Goal: Obtain resource: Obtain resource

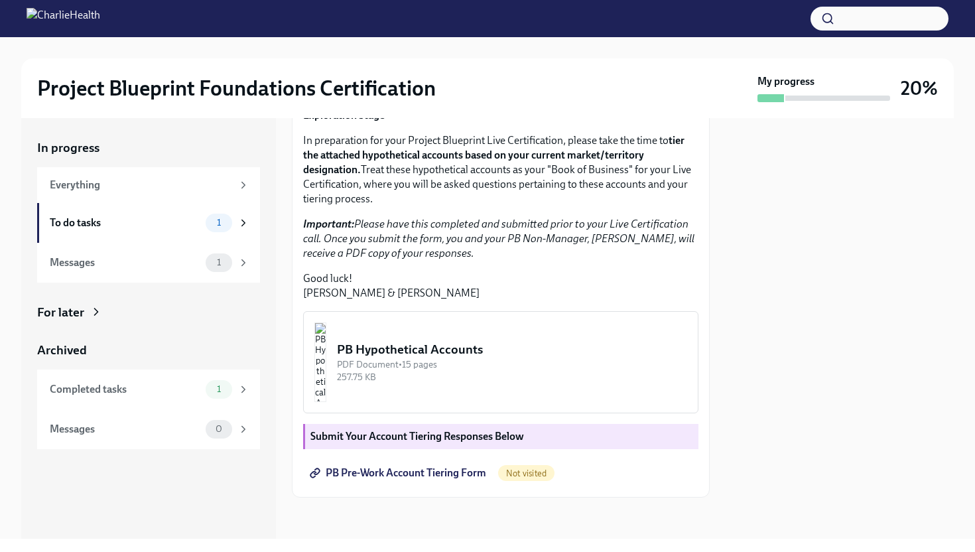
scroll to position [176, 0]
click at [220, 262] on span "1" at bounding box center [219, 262] width 20 height 10
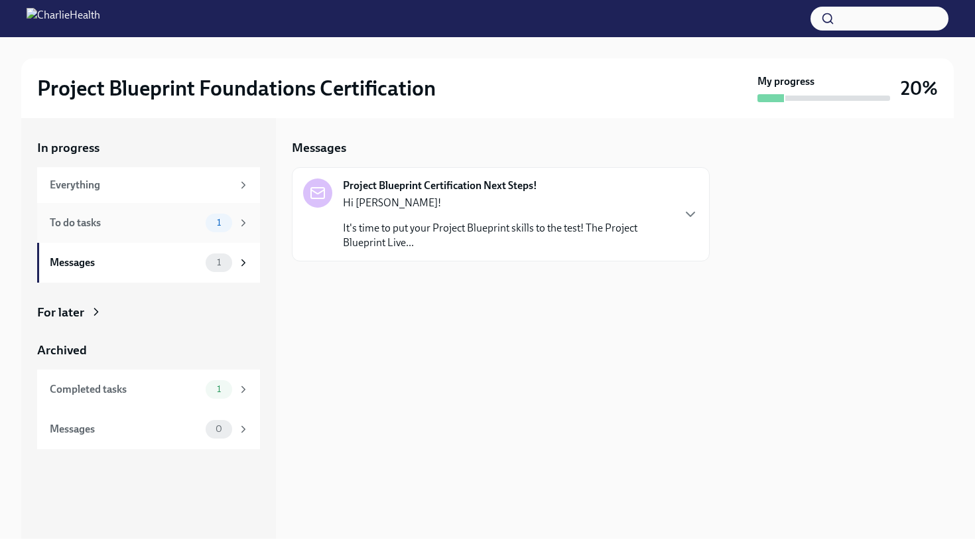
click at [214, 221] on span "1" at bounding box center [219, 223] width 20 height 10
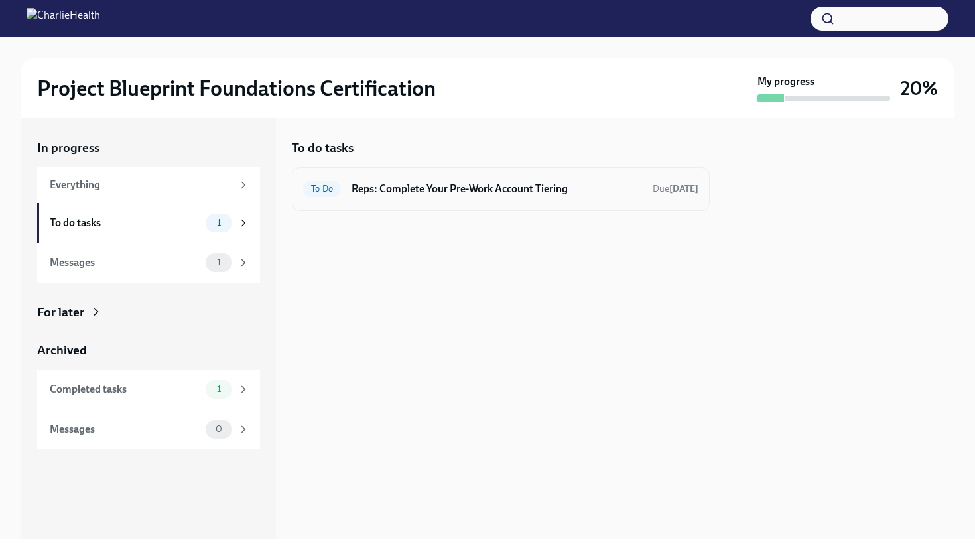
click at [365, 186] on h6 "Reps: Complete Your Pre-Work Account Tiering" at bounding box center [496, 189] width 290 height 15
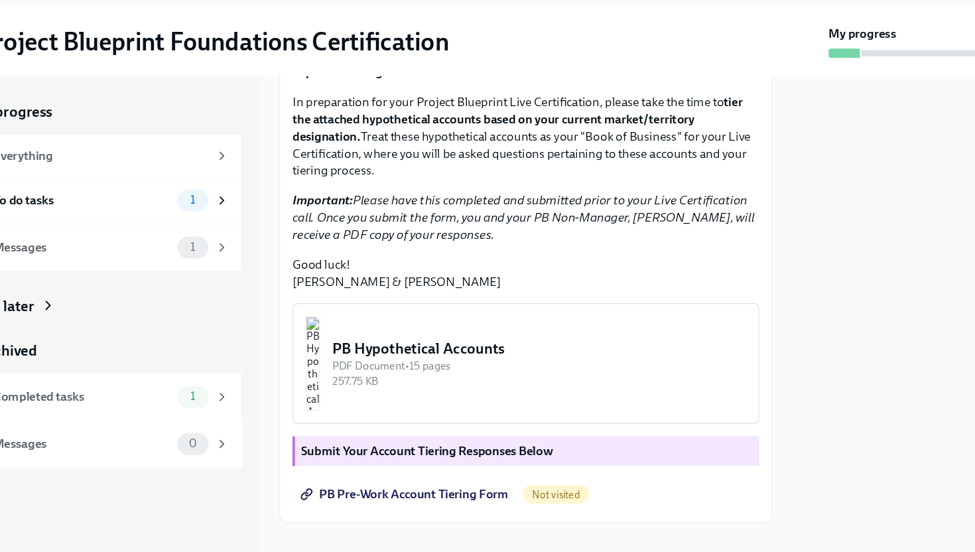
scroll to position [210, 0]
drag, startPoint x: 312, startPoint y: 219, endPoint x: 450, endPoint y: 271, distance: 147.3
click at [450, 271] on div "Hi [PERSON_NAME]! You're one step closer to being Project Blueprint certified! …" at bounding box center [500, 170] width 395 height 257
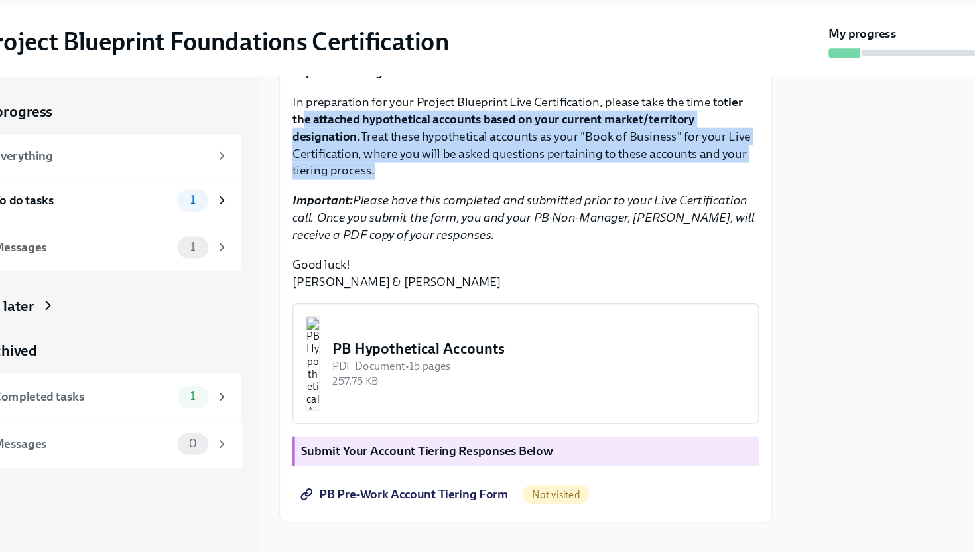
click at [450, 271] on div "Hi [PERSON_NAME]! You're one step closer to being Project Blueprint certified! …" at bounding box center [500, 170] width 395 height 257
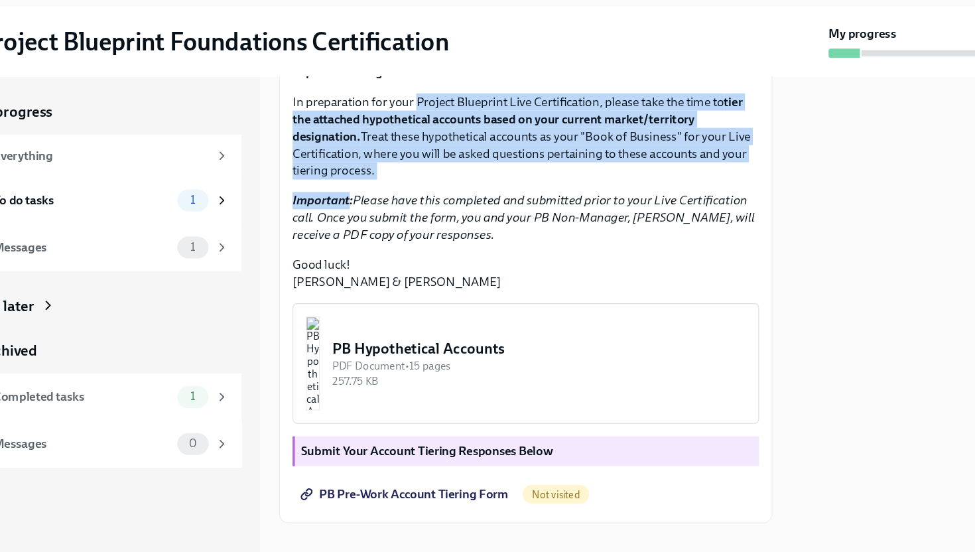
drag, startPoint x: 450, startPoint y: 271, endPoint x: 426, endPoint y: 206, distance: 69.2
click at [426, 206] on div "Hi [PERSON_NAME]! You're one step closer to being Project Blueprint certified! …" at bounding box center [500, 170] width 395 height 257
click at [426, 205] on p "In preparation for your Project Blueprint Live Certification, please take the t…" at bounding box center [500, 168] width 395 height 73
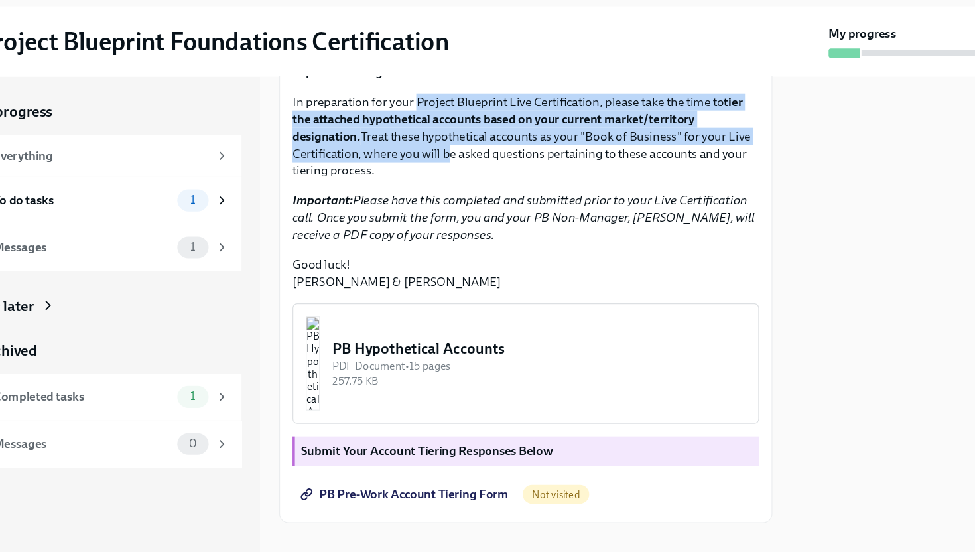
drag, startPoint x: 426, startPoint y: 206, endPoint x: 430, endPoint y: 249, distance: 43.4
click at [430, 205] on p "In preparation for your Project Blueprint Live Certification, please take the t…" at bounding box center [500, 168] width 395 height 73
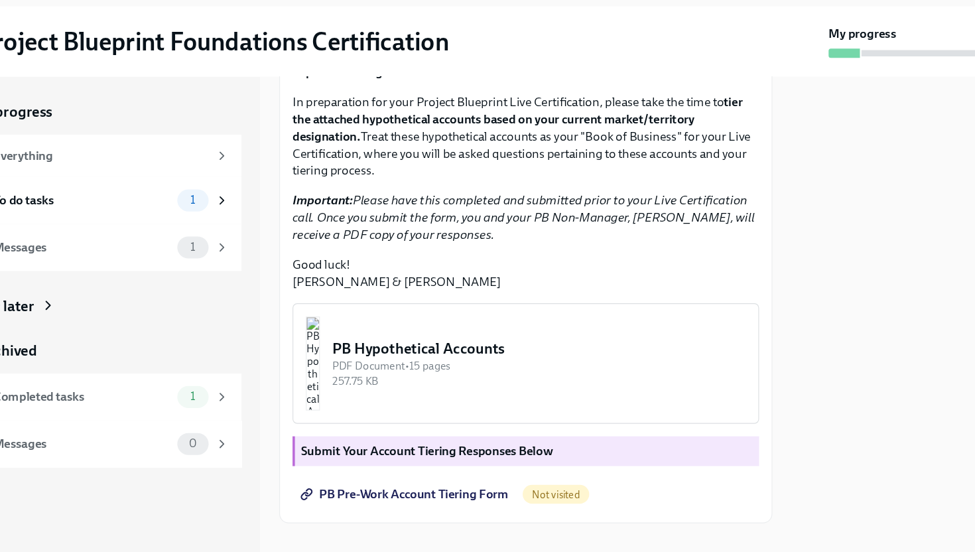
scroll to position [229, 0]
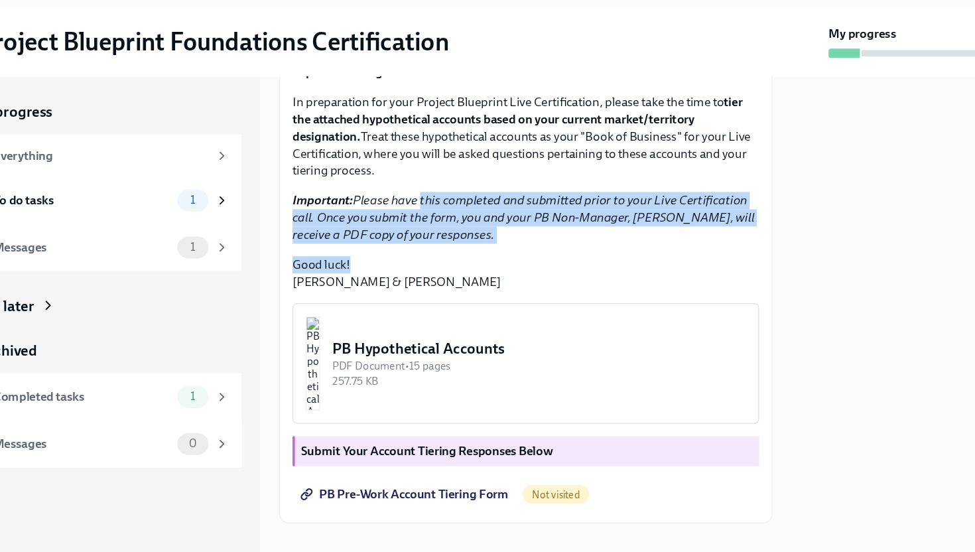
drag, startPoint x: 409, startPoint y: 260, endPoint x: 424, endPoint y: 316, distance: 57.8
click at [424, 299] on div "Hi [PERSON_NAME]! You're one step closer to being Project Blueprint certified! …" at bounding box center [500, 170] width 395 height 257
click at [424, 299] on p "Good luck! [PERSON_NAME] & [PERSON_NAME]" at bounding box center [500, 284] width 395 height 29
drag, startPoint x: 424, startPoint y: 316, endPoint x: 417, endPoint y: 260, distance: 56.2
click at [417, 260] on div "Hi [PERSON_NAME]! You're one step closer to being Project Blueprint certified! …" at bounding box center [500, 170] width 395 height 257
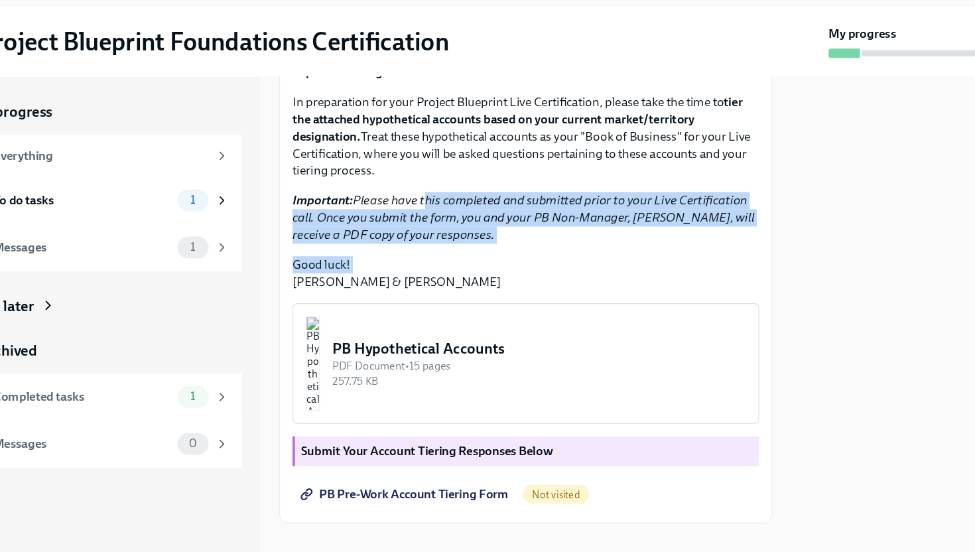
click at [418, 258] on em "Important: Please have this completed and submitted prior to your Live Certific…" at bounding box center [498, 237] width 391 height 42
drag, startPoint x: 418, startPoint y: 260, endPoint x: 444, endPoint y: 337, distance: 81.2
click at [444, 299] on div "Hi [PERSON_NAME]! You're one step closer to being Project Blueprint certified! …" at bounding box center [500, 170] width 395 height 257
click at [444, 299] on p "Good luck! [PERSON_NAME] & [PERSON_NAME]" at bounding box center [500, 284] width 395 height 29
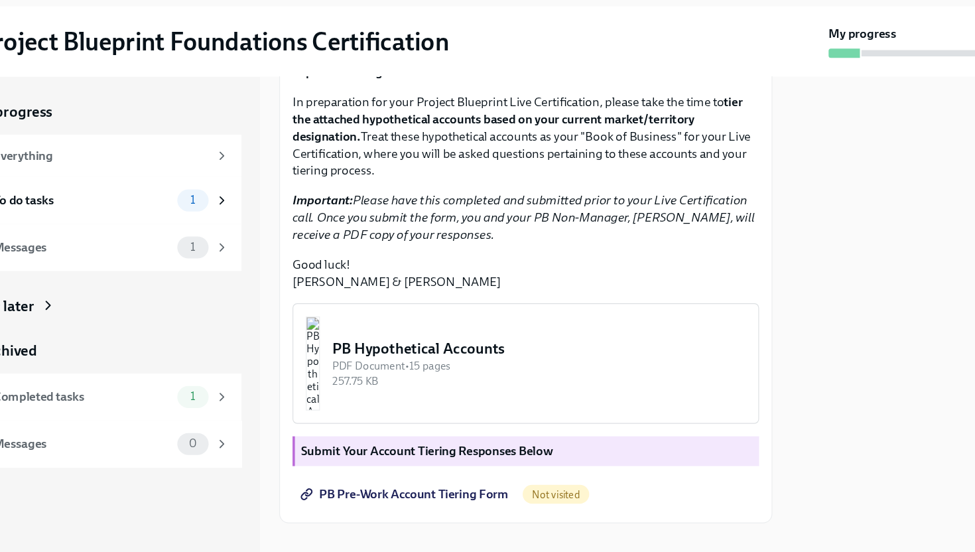
scroll to position [273, 0]
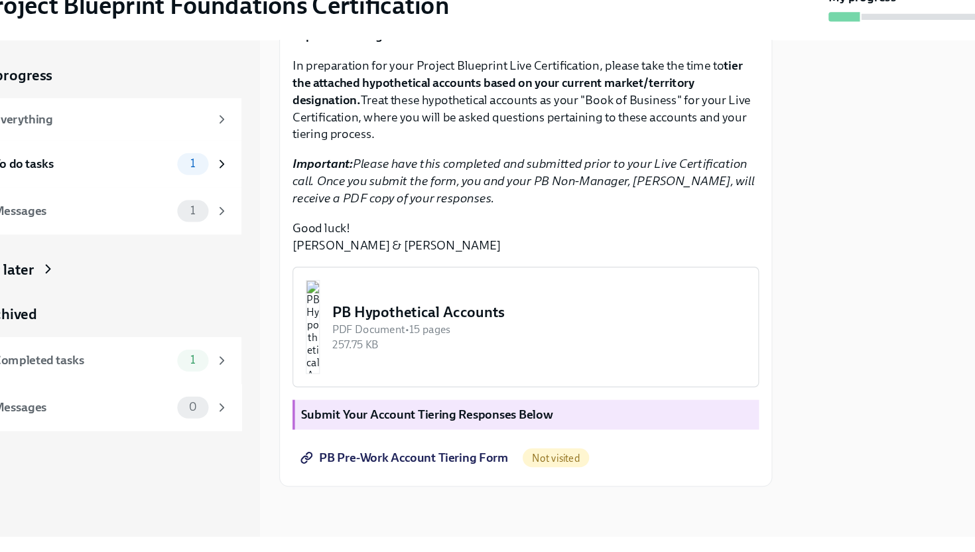
click at [326, 349] on img "button" at bounding box center [320, 361] width 12 height 80
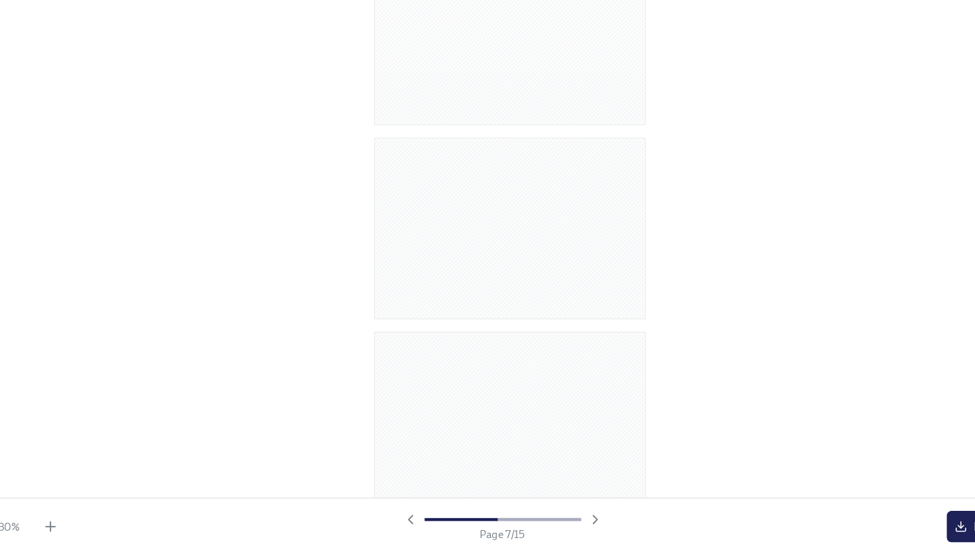
scroll to position [0, 0]
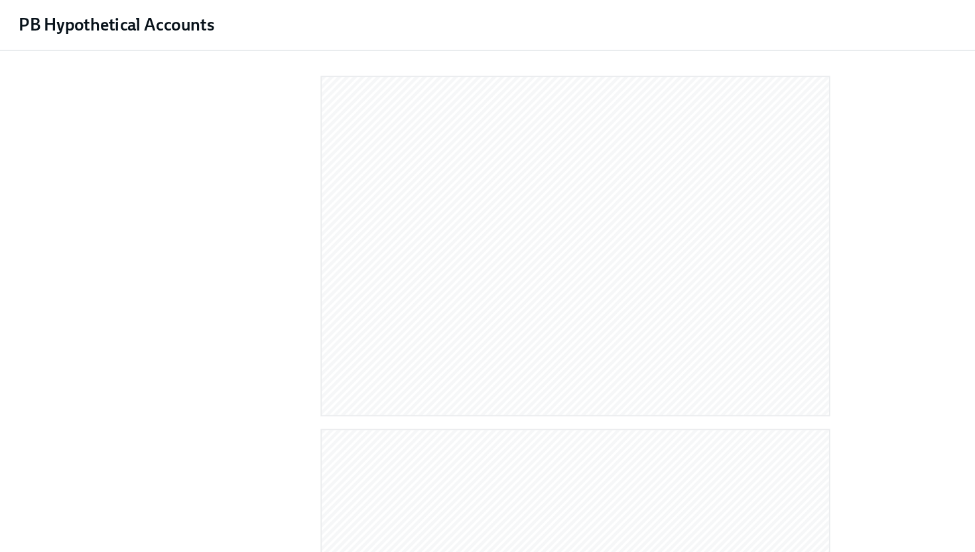
drag, startPoint x: 189, startPoint y: 246, endPoint x: 90, endPoint y: 206, distance: 106.8
click at [90, 206] on div at bounding box center [487, 271] width 932 height 434
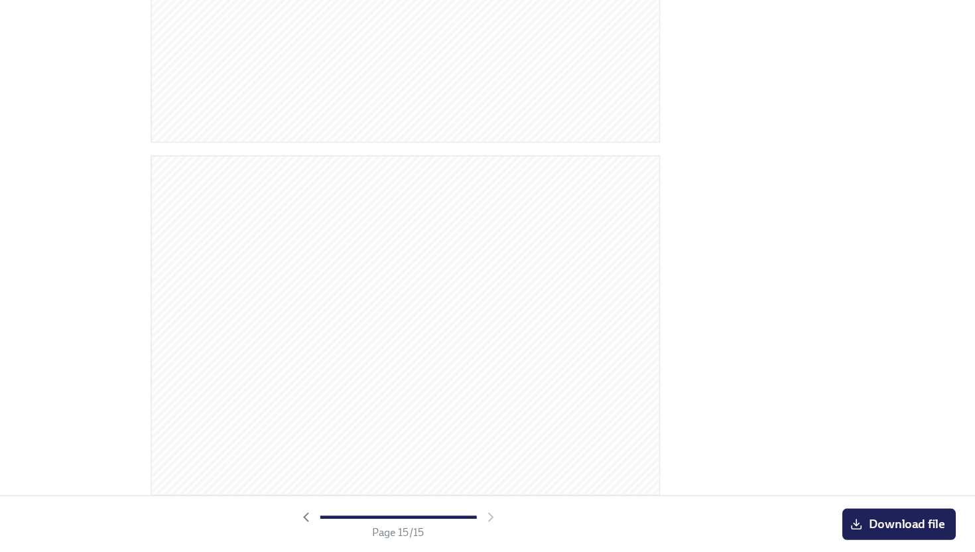
click at [559, 524] on div at bounding box center [482, 521] width 170 height 13
click at [403, 523] on icon "button" at bounding box center [402, 522] width 3 height 7
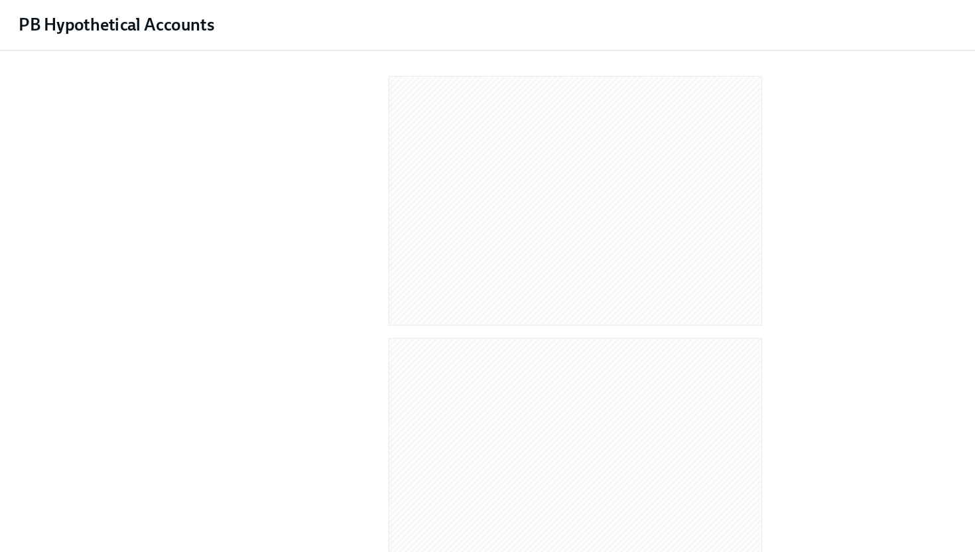
click at [471, 149] on div at bounding box center [487, 101] width 205 height 95
click at [479, 149] on div at bounding box center [487, 101] width 205 height 95
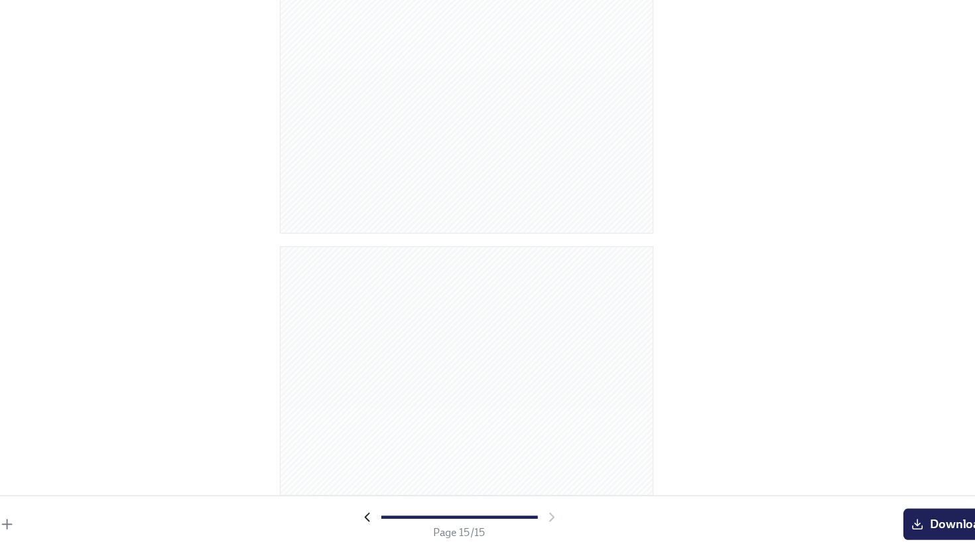
click at [403, 521] on icon "button" at bounding box center [403, 521] width 13 height 13
click at [404, 523] on icon "button" at bounding box center [403, 521] width 13 height 13
click at [403, 523] on icon "button" at bounding box center [403, 521] width 13 height 13
click at [879, 529] on span "Download file" at bounding box center [906, 527] width 78 height 13
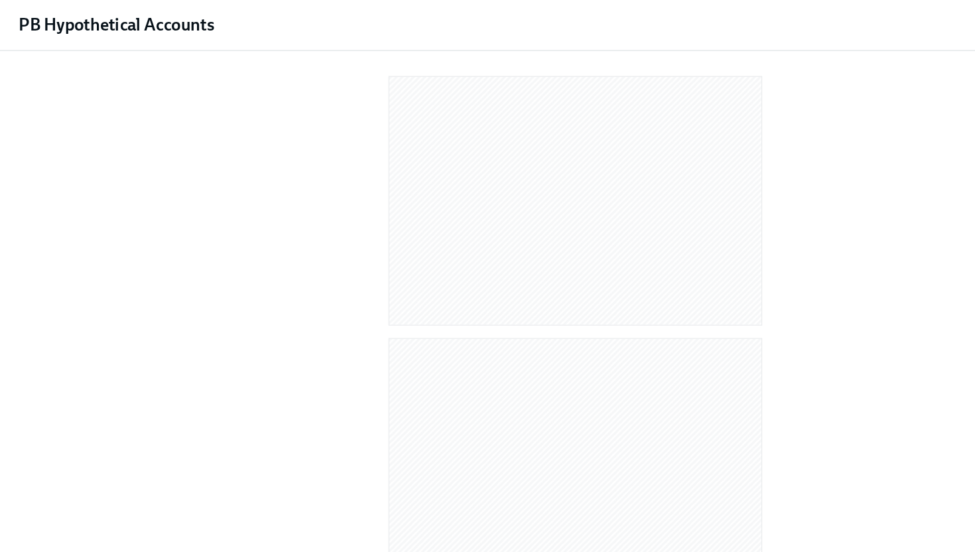
scroll to position [1, 0]
click at [948, 19] on icon "button" at bounding box center [952, 21] width 13 height 13
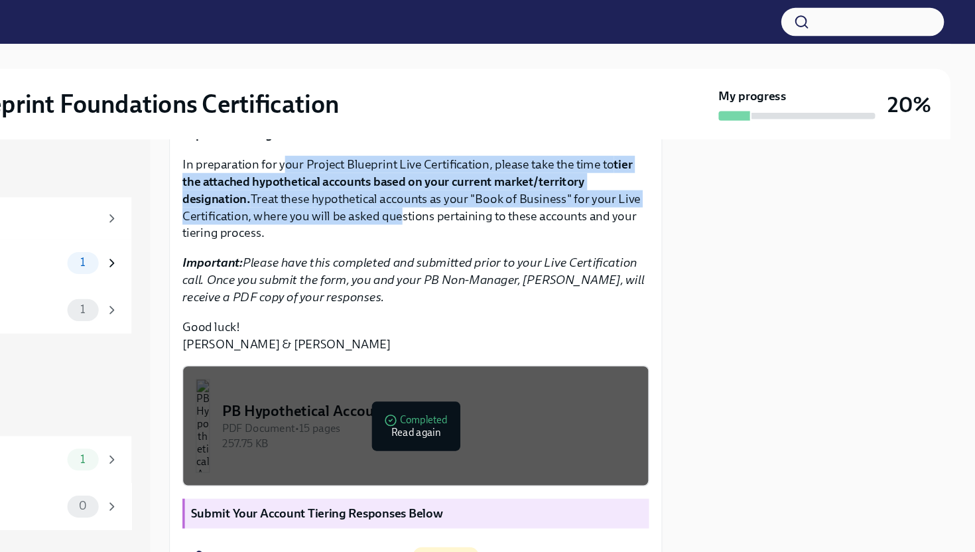
drag, startPoint x: 387, startPoint y: 133, endPoint x: 485, endPoint y: 182, distance: 109.1
click at [485, 182] on p "In preparation for your Project Blueprint Live Certification, please take the t…" at bounding box center [500, 168] width 395 height 73
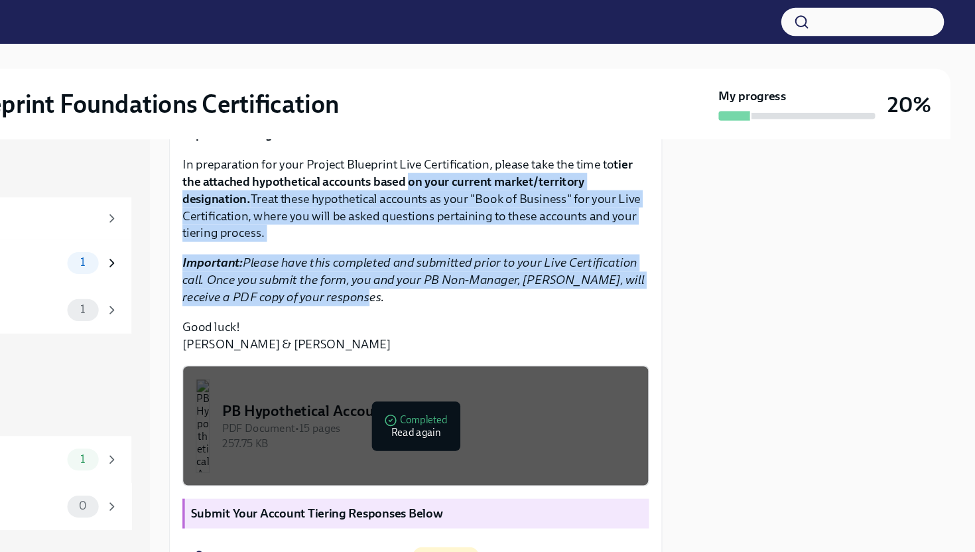
drag, startPoint x: 496, startPoint y: 149, endPoint x: 556, endPoint y: 255, distance: 122.6
click at [557, 255] on div "Hi [PERSON_NAME]! You're one step closer to being Project Blueprint certified! …" at bounding box center [500, 170] width 395 height 257
click at [556, 255] on p "Important: Please have this completed and submitted prior to your Live Certific…" at bounding box center [500, 238] width 395 height 44
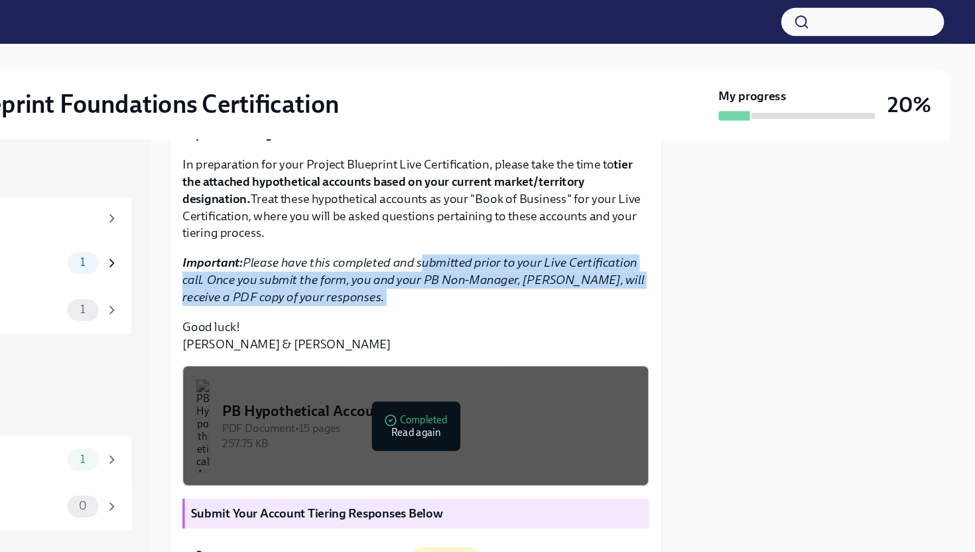
drag, startPoint x: 556, startPoint y: 255, endPoint x: 510, endPoint y: 216, distance: 61.1
click at [511, 216] on p "Important: Please have this completed and submitted prior to your Live Certific…" at bounding box center [500, 238] width 395 height 44
click at [510, 216] on p "Important: Please have this completed and submitted prior to your Live Certific…" at bounding box center [500, 238] width 395 height 44
drag, startPoint x: 499, startPoint y: 214, endPoint x: 492, endPoint y: 251, distance: 37.7
click at [493, 251] on div "Hi [PERSON_NAME]! You're one step closer to being Project Blueprint certified! …" at bounding box center [500, 170] width 395 height 257
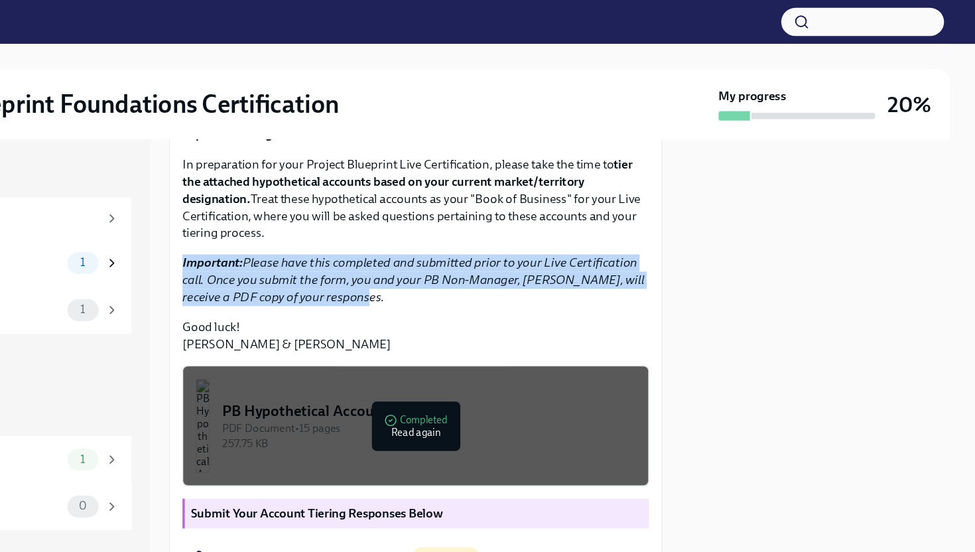
click at [492, 251] on p "Important: Please have this completed and submitted prior to your Live Certific…" at bounding box center [500, 238] width 395 height 44
drag, startPoint x: 492, startPoint y: 251, endPoint x: 510, endPoint y: 222, distance: 34.2
click at [509, 223] on p "Important: Please have this completed and submitted prior to your Live Certific…" at bounding box center [500, 238] width 395 height 44
click at [510, 222] on em "Important: Please have this completed and submitted prior to your Live Certific…" at bounding box center [498, 237] width 391 height 42
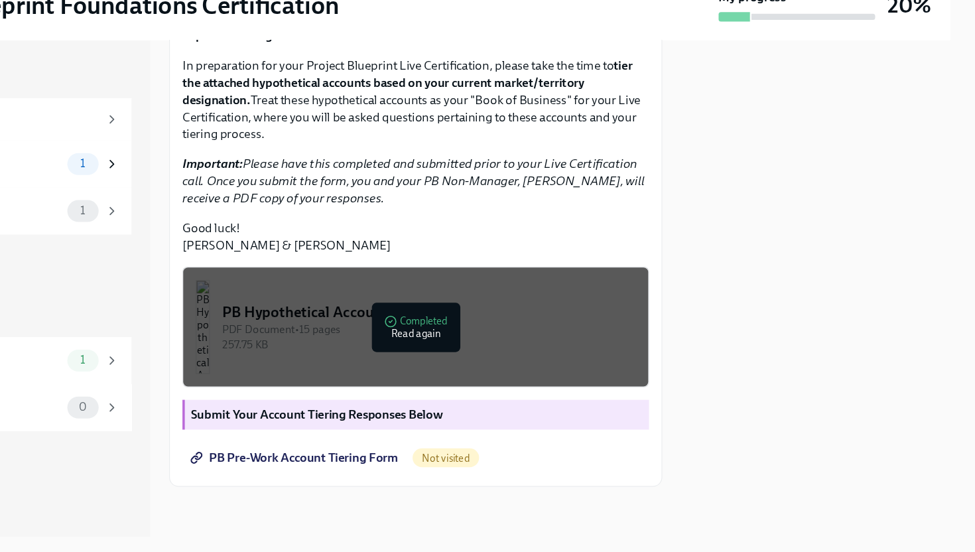
click at [435, 436] on strong "Submit Your Account Tiering Responses Below" at bounding box center [417, 434] width 214 height 13
click at [466, 436] on strong "Submit Your Account Tiering Responses Below" at bounding box center [417, 434] width 214 height 13
click at [491, 362] on div "PDF Document • 15 pages" at bounding box center [512, 363] width 350 height 13
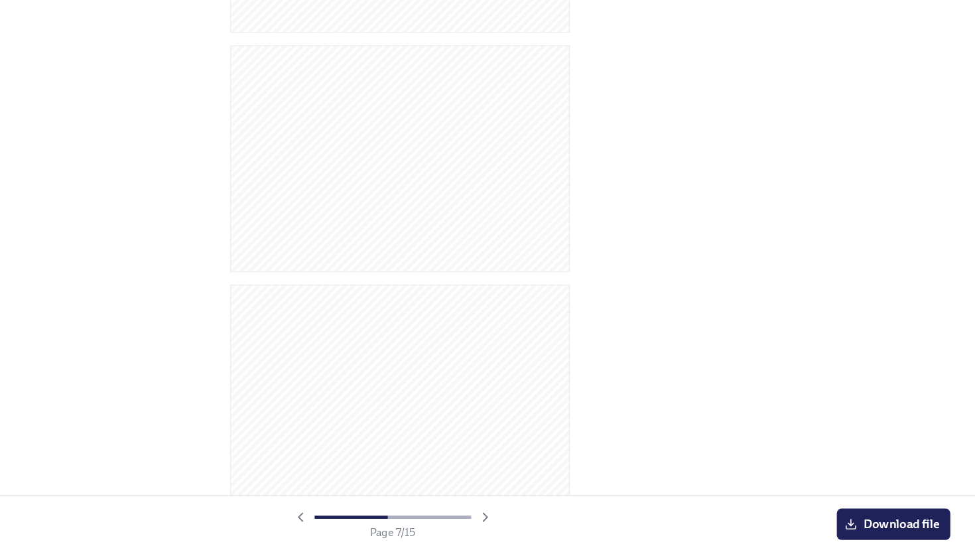
scroll to position [0, 0]
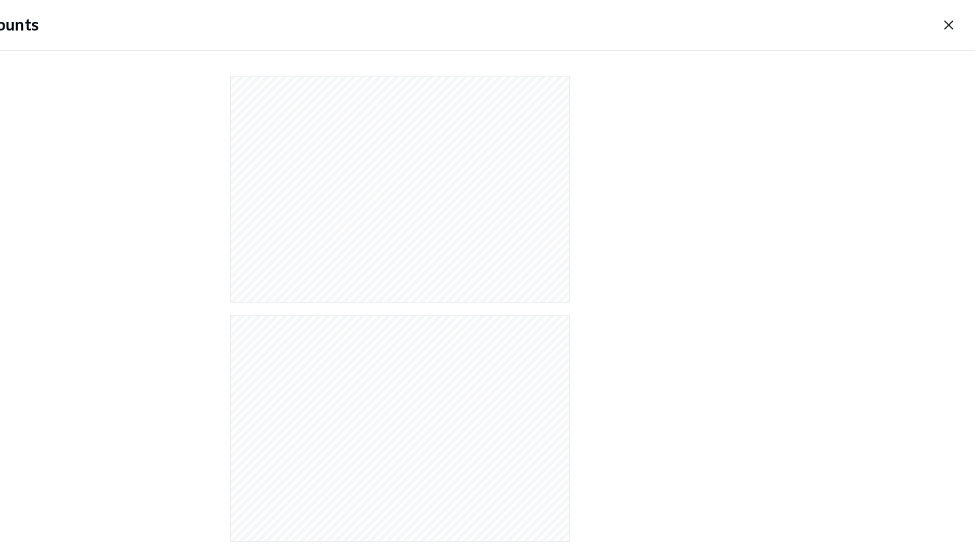
click at [954, 17] on icon "button" at bounding box center [952, 21] width 13 height 13
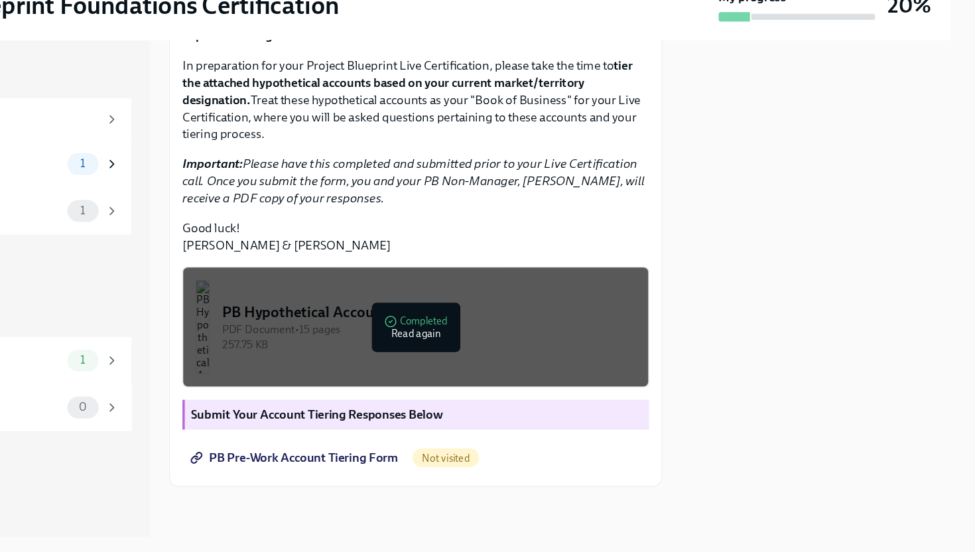
click at [375, 439] on strong "Submit Your Account Tiering Responses Below" at bounding box center [417, 434] width 214 height 13
click at [381, 462] on link "PB Pre-Work Account Tiering Form" at bounding box center [399, 471] width 192 height 27
